Goal: Find specific page/section: Find specific page/section

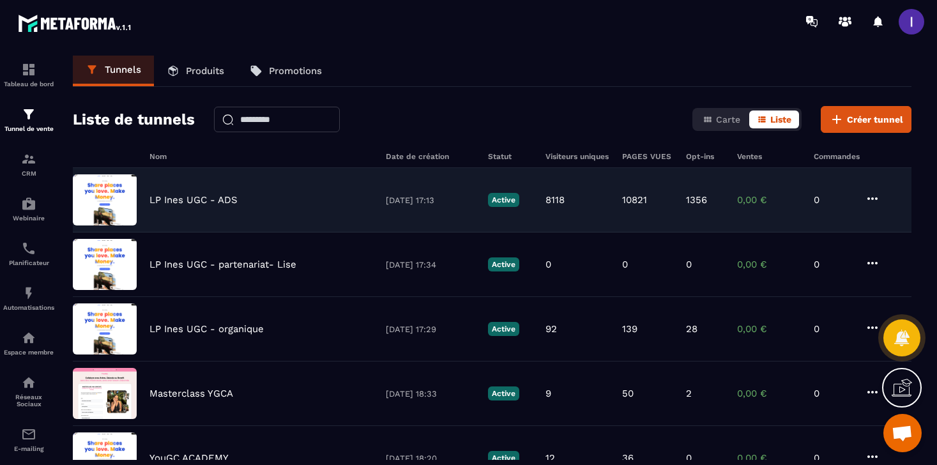
click at [245, 233] on div "LP [PERSON_NAME] UGC - ADS [DATE] 17:13 Active 8118 10821 1356 0,00 € 0" at bounding box center [492, 265] width 839 height 65
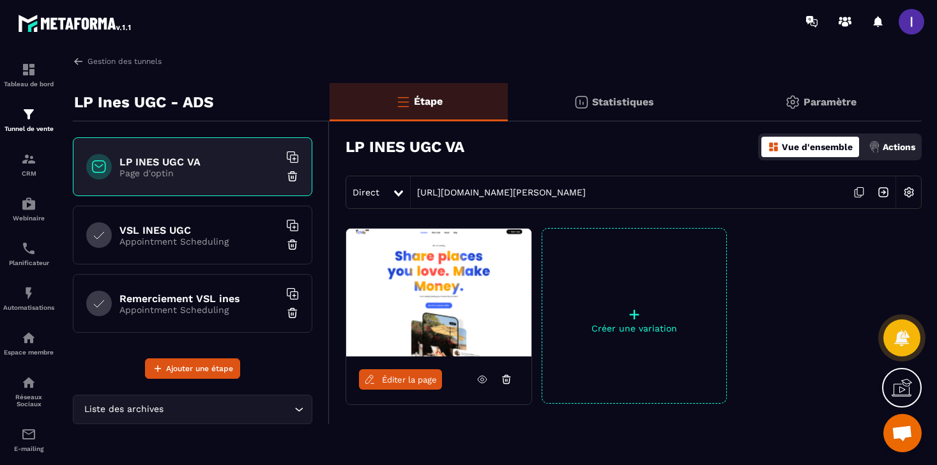
click at [856, 191] on icon at bounding box center [859, 192] width 24 height 24
click at [29, 115] on img at bounding box center [28, 114] width 15 height 15
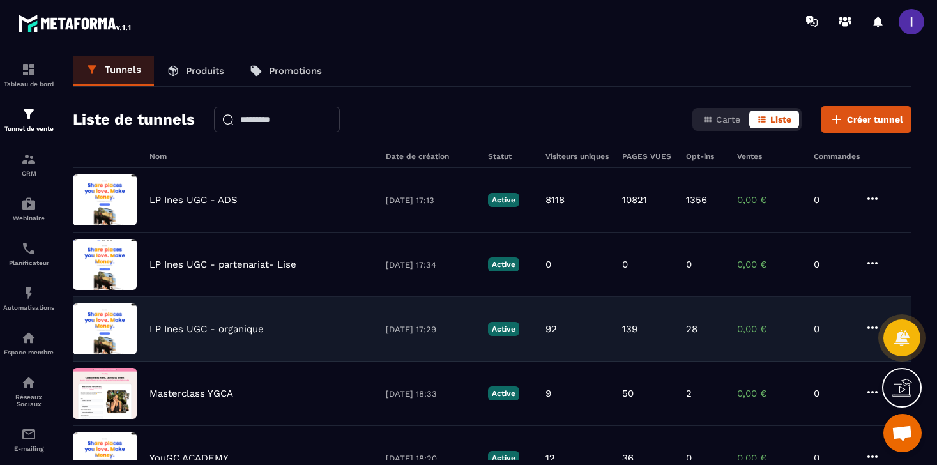
click at [226, 333] on p "LP Ines UGC - organique" at bounding box center [207, 329] width 114 height 12
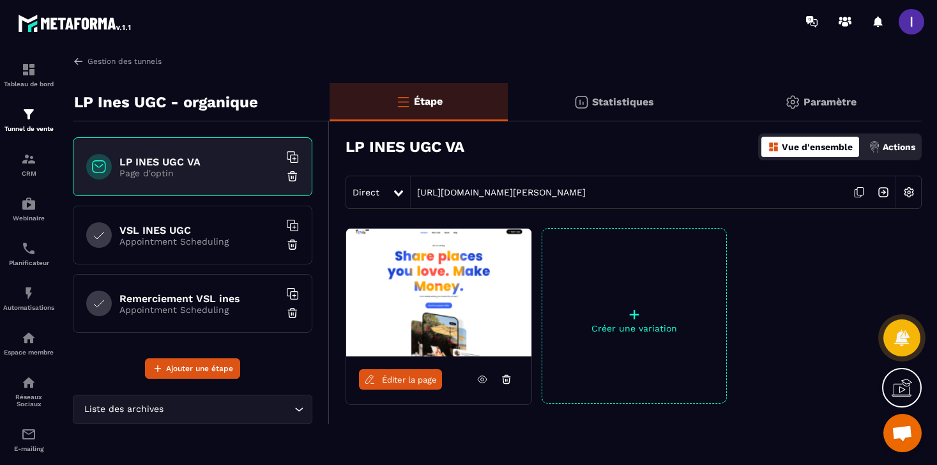
click at [862, 189] on icon at bounding box center [859, 192] width 24 height 24
click at [26, 121] on img at bounding box center [28, 114] width 15 height 15
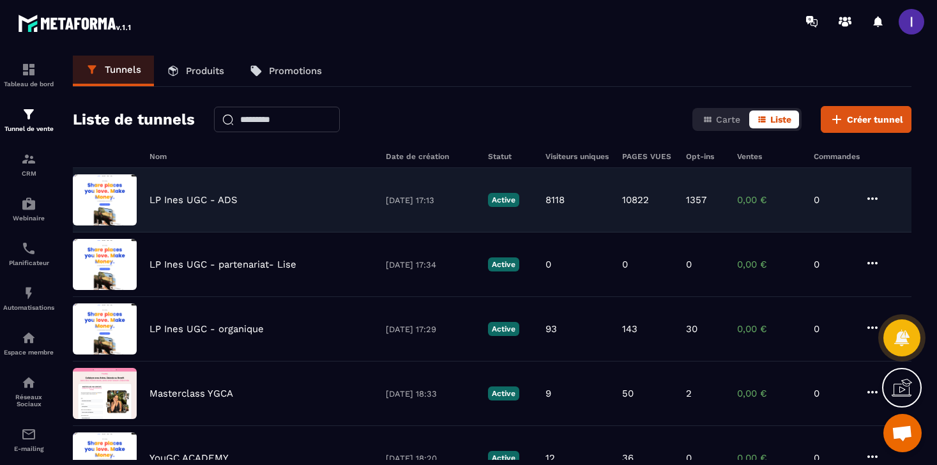
click at [199, 204] on p "LP Ines UGC - ADS" at bounding box center [194, 200] width 88 height 12
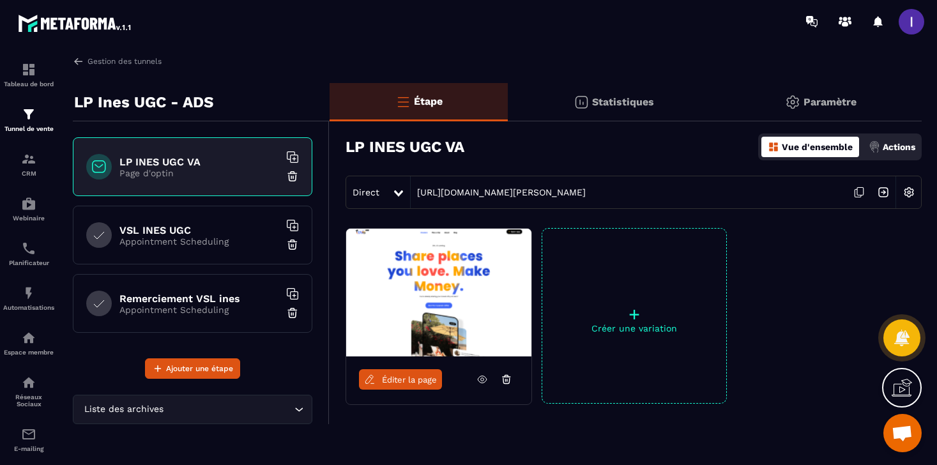
click at [861, 190] on icon at bounding box center [859, 192] width 24 height 24
